Goal: Navigation & Orientation: Find specific page/section

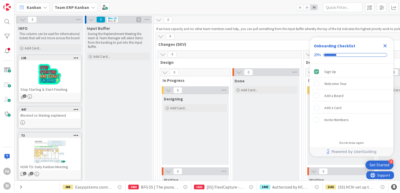
click at [80, 6] on b "Team ERP Kanban" at bounding box center [72, 7] width 34 height 5
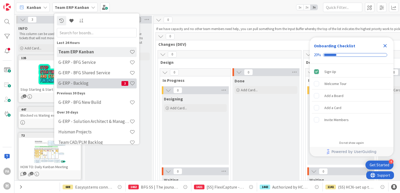
click at [97, 85] on h4 "G-ERP - Backlog" at bounding box center [89, 83] width 63 height 5
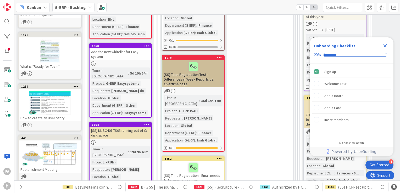
scroll to position [183, 0]
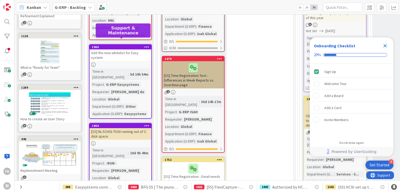
click at [126, 45] on div "1960" at bounding box center [121, 47] width 59 height 4
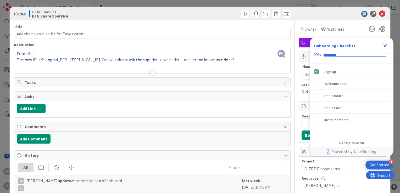
click at [384, 46] on icon "Close Checklist" at bounding box center [385, 46] width 6 height 6
